Goal: Check status

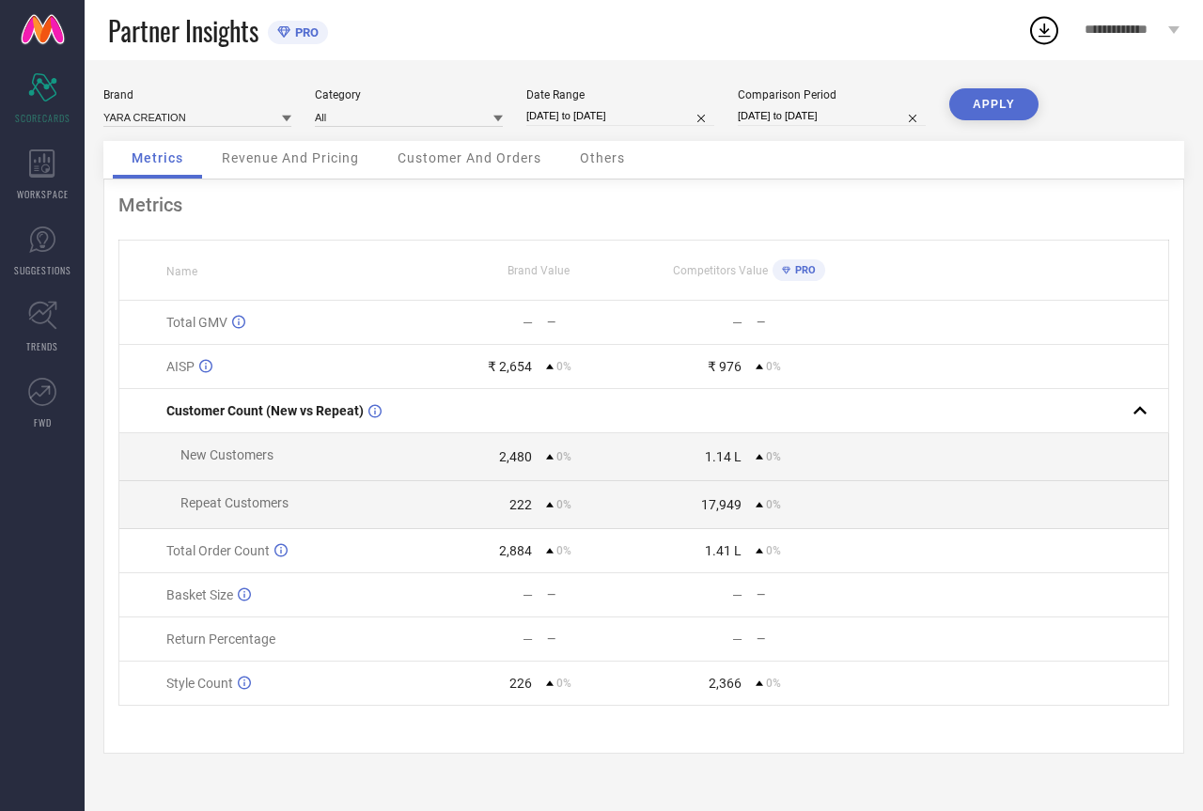
click at [575, 117] on input "[DATE] to [DATE]" at bounding box center [620, 116] width 188 height 20
select select "3"
select select "2025"
select select "4"
select select "2025"
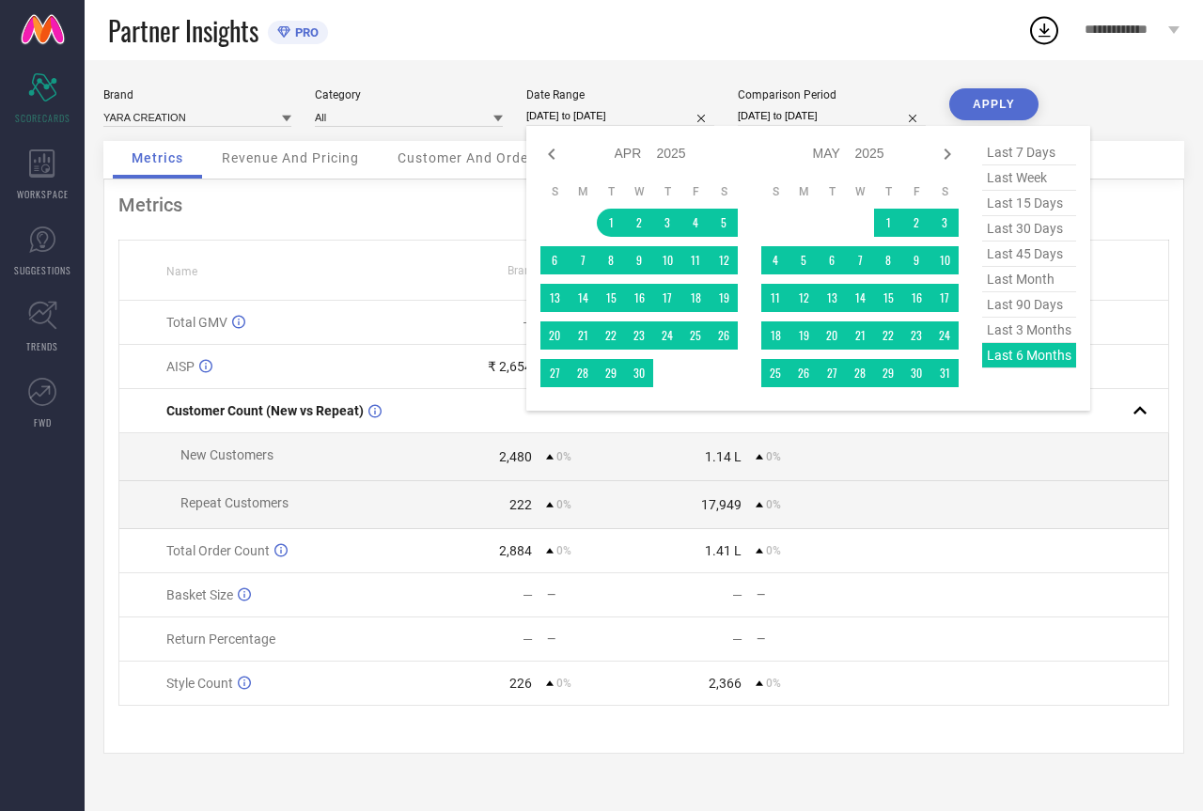
click at [1002, 307] on span "last 90 days" at bounding box center [1029, 304] width 94 height 25
type input "[DATE] to [DATE]"
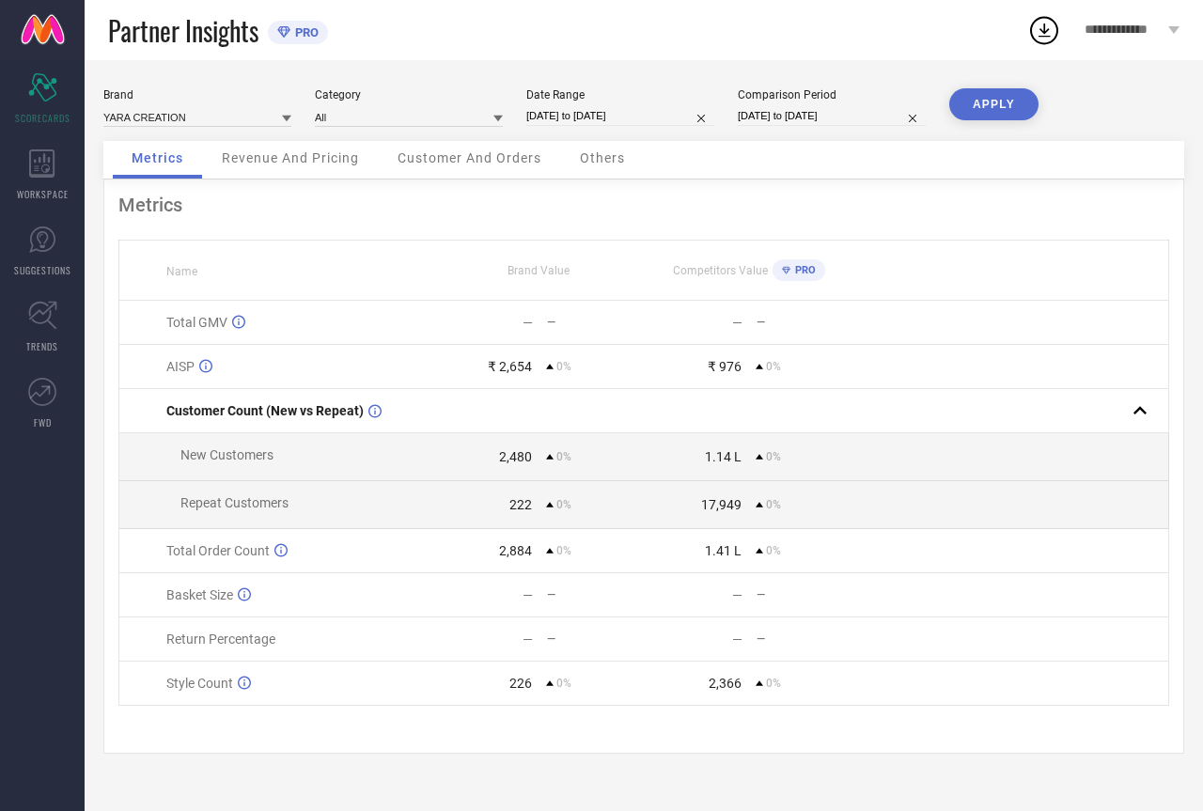
click at [986, 102] on button "APPLY" at bounding box center [993, 104] width 89 height 32
select select "6"
select select "2025"
select select "7"
select select "2025"
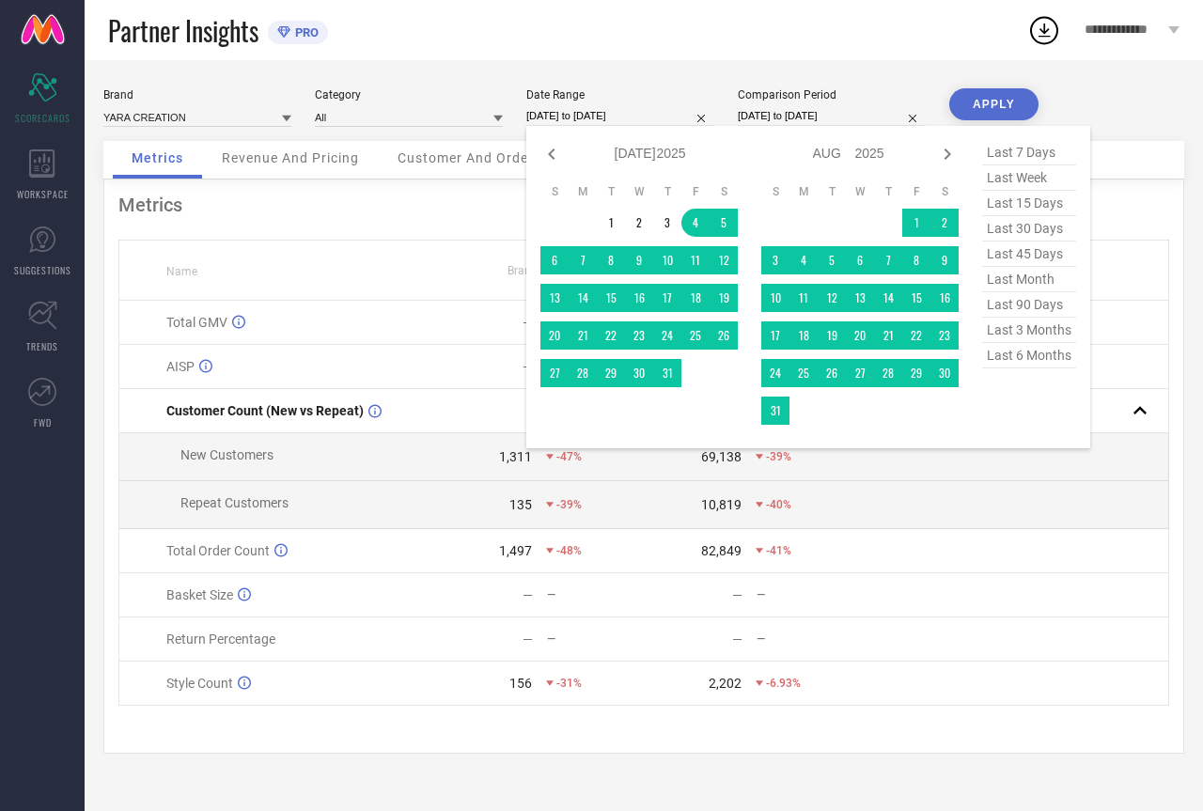
click at [614, 119] on input "[DATE] to [DATE]" at bounding box center [620, 116] width 188 height 20
click at [1021, 287] on span "last month" at bounding box center [1029, 279] width 94 height 25
type input "[DATE] to [DATE]"
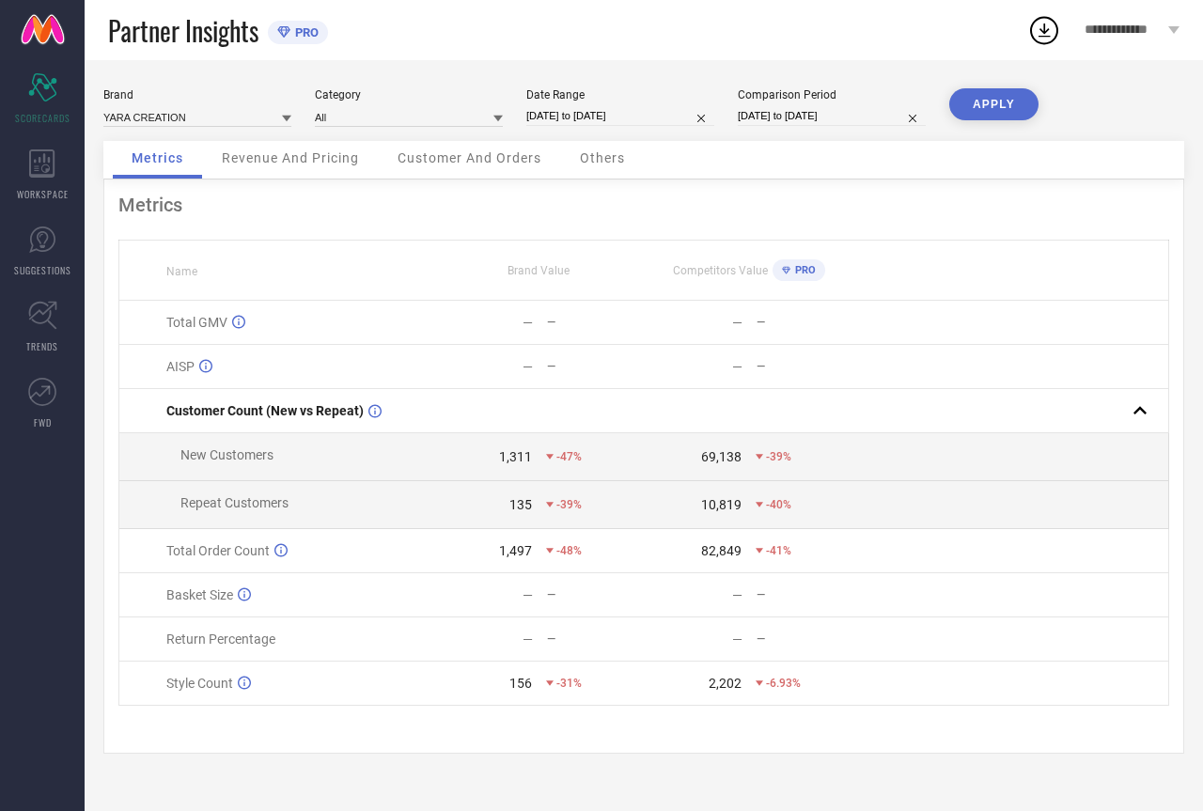
click at [990, 103] on button "APPLY" at bounding box center [993, 104] width 89 height 32
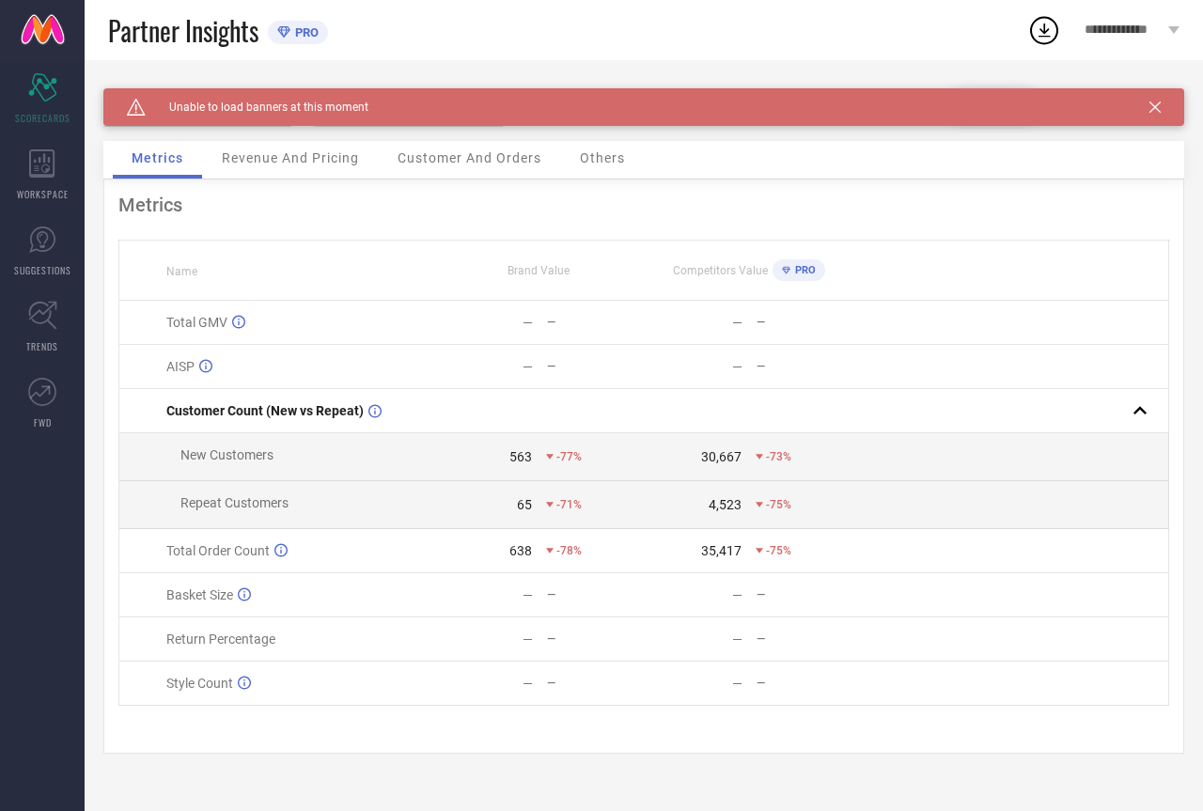
click at [1152, 101] on icon at bounding box center [1154, 106] width 11 height 11
